Goal: Task Accomplishment & Management: Manage account settings

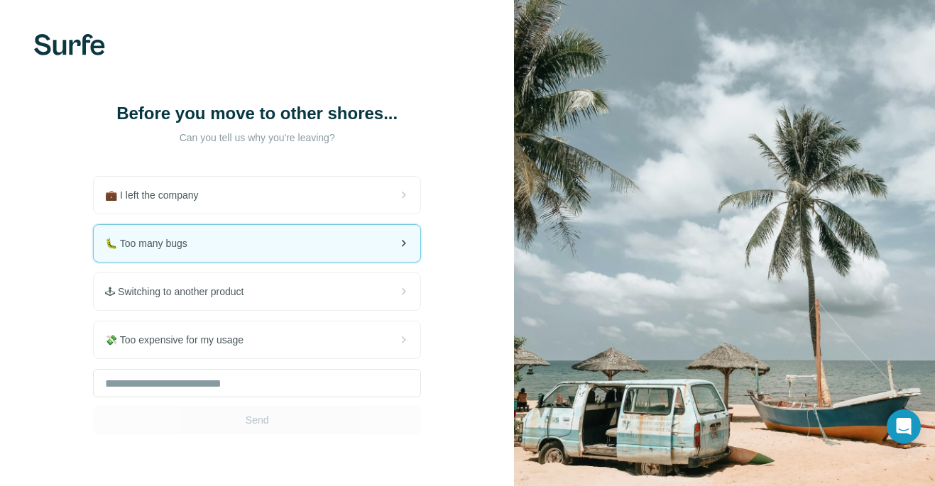
click at [304, 242] on div "🐛 Too many bugs" at bounding box center [257, 243] width 326 height 37
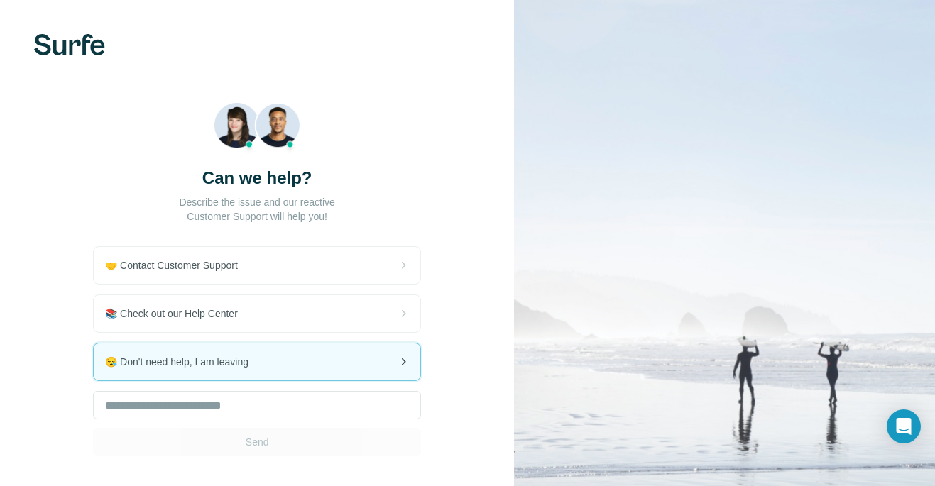
click at [302, 357] on div "😪 Don't need help, I am leaving" at bounding box center [257, 361] width 326 height 37
